Goal: Task Accomplishment & Management: Complete application form

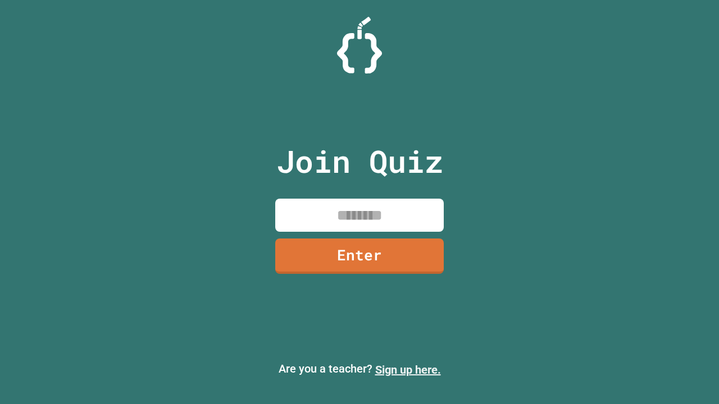
click at [408, 370] on link "Sign up here." at bounding box center [408, 369] width 66 height 13
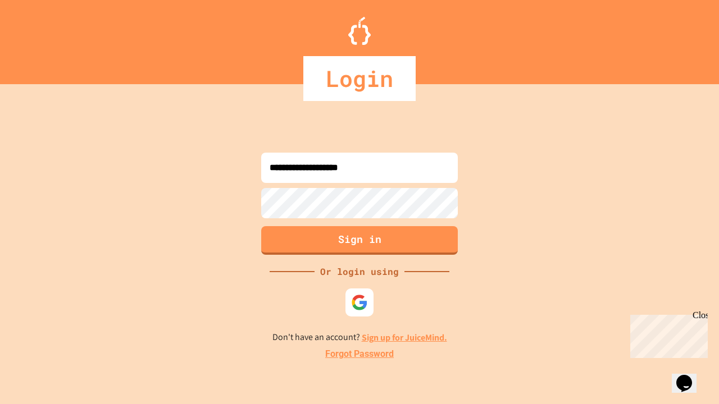
type input "**********"
